Goal: Obtain resource: Download file/media

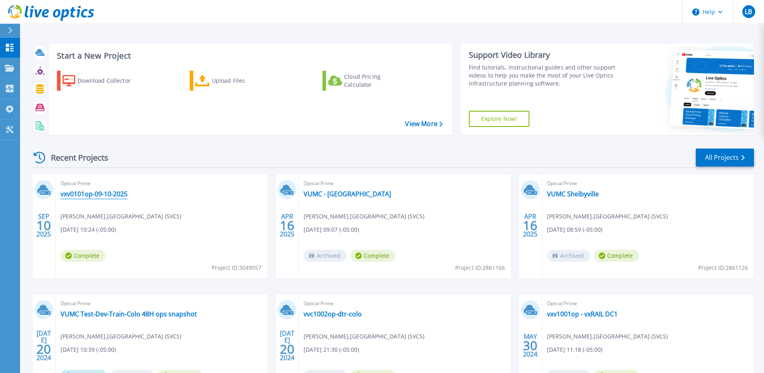
click at [99, 191] on link "vxv0101op-09-10-2025" at bounding box center [94, 194] width 67 height 8
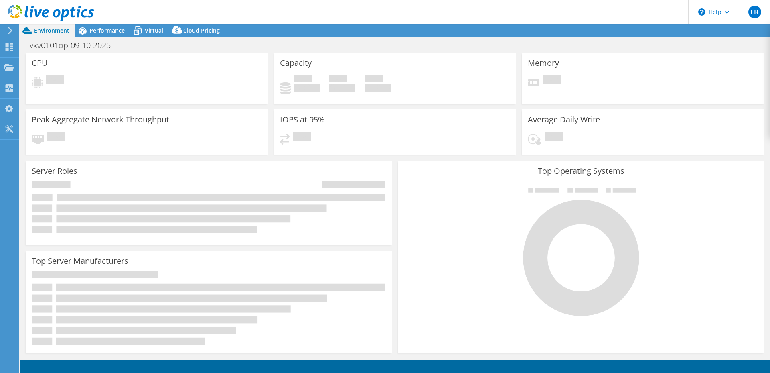
select select "USD"
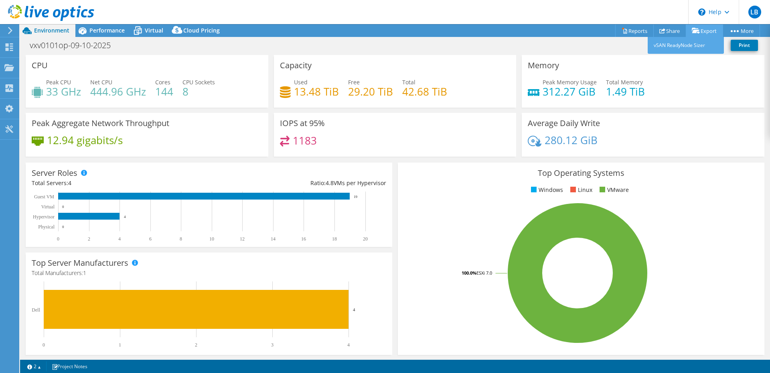
click at [697, 30] on link "Export" at bounding box center [704, 30] width 37 height 12
click at [632, 28] on link "Reports" at bounding box center [634, 30] width 38 height 12
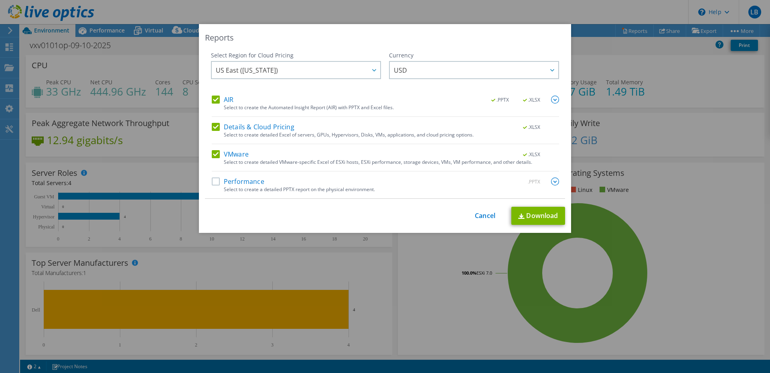
click at [212, 182] on label "Performance" at bounding box center [238, 181] width 53 height 8
click at [0, 0] on input "Performance" at bounding box center [0, 0] width 0 height 0
click at [530, 215] on link "Download" at bounding box center [538, 216] width 54 height 18
click at [541, 221] on link "Download" at bounding box center [538, 216] width 54 height 18
click at [477, 213] on link "Cancel" at bounding box center [485, 216] width 20 height 8
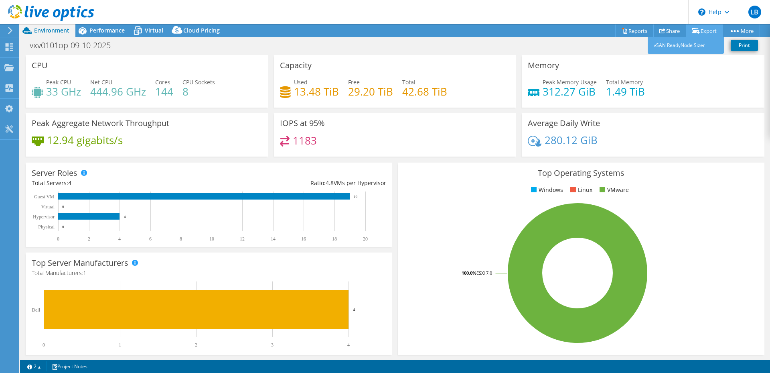
click at [704, 30] on link "Export" at bounding box center [704, 30] width 37 height 12
click at [673, 47] on link "vSAN ReadyNode Sizer" at bounding box center [686, 45] width 76 height 17
